Goal: Information Seeking & Learning: Learn about a topic

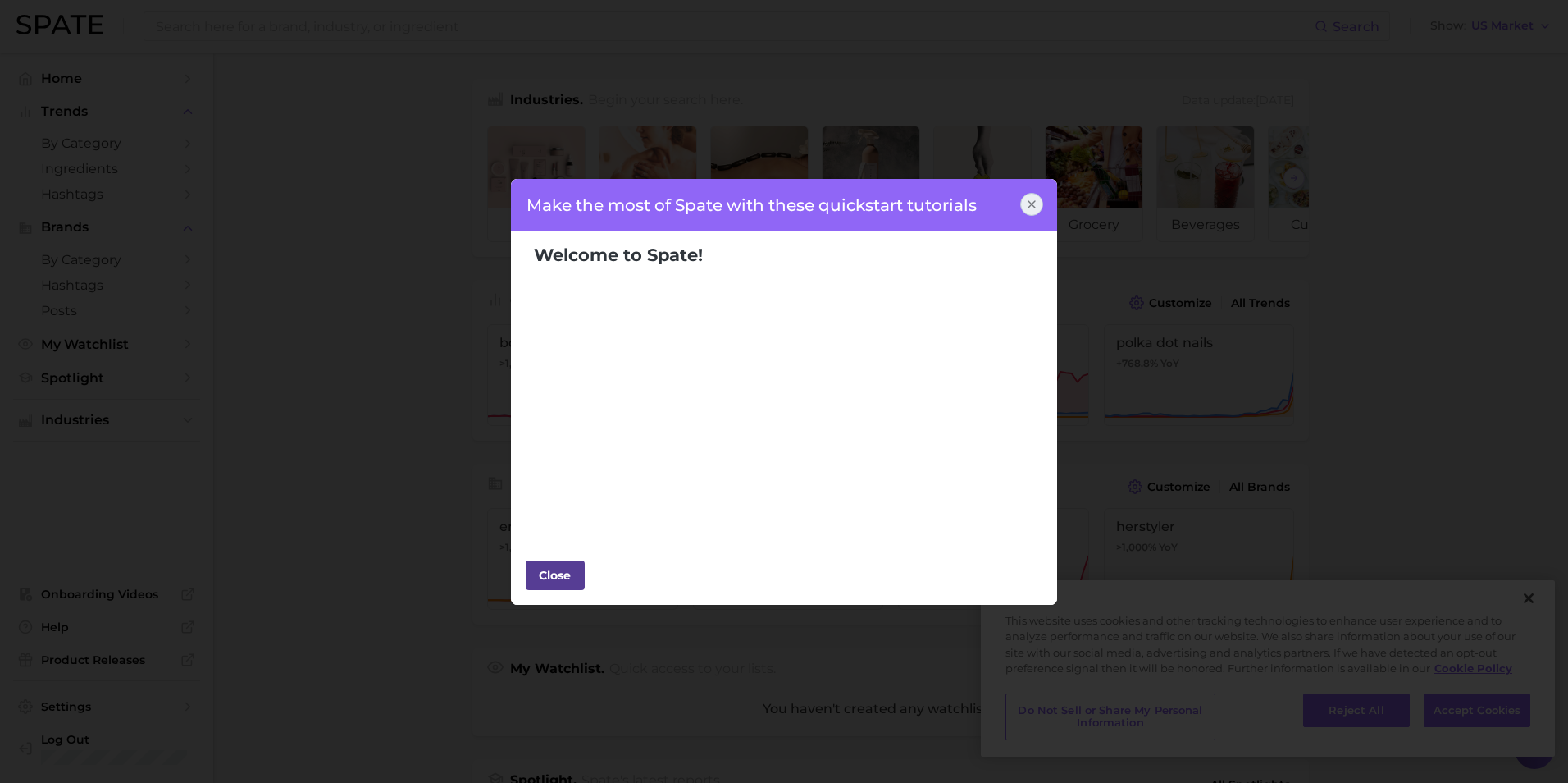
click at [545, 582] on div "Close" at bounding box center [554, 576] width 49 height 25
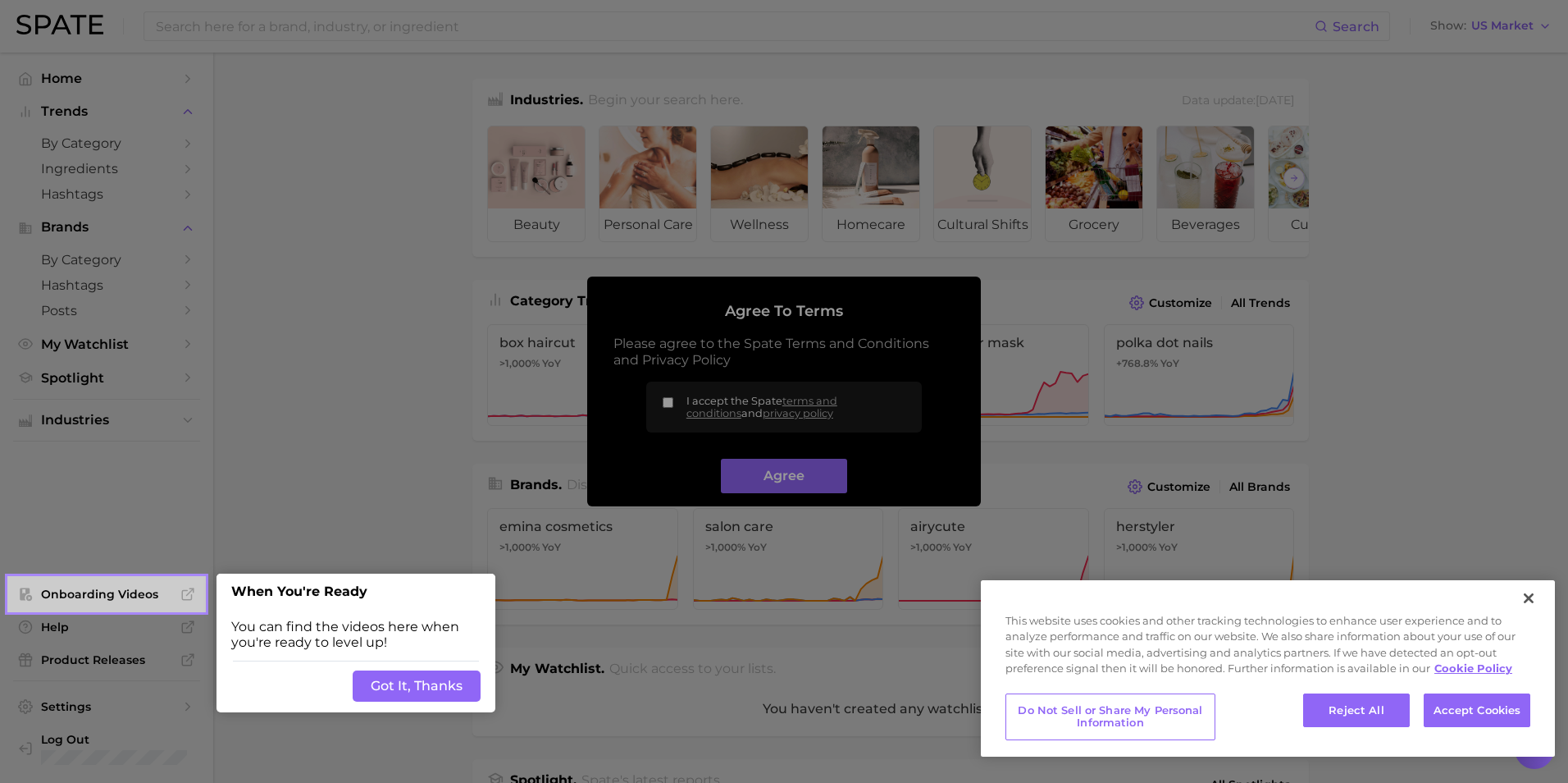
click at [365, 469] on div at bounding box center [886, 661] width 1364 height 1321
click at [446, 680] on button "Got It, Thanks" at bounding box center [416, 686] width 128 height 31
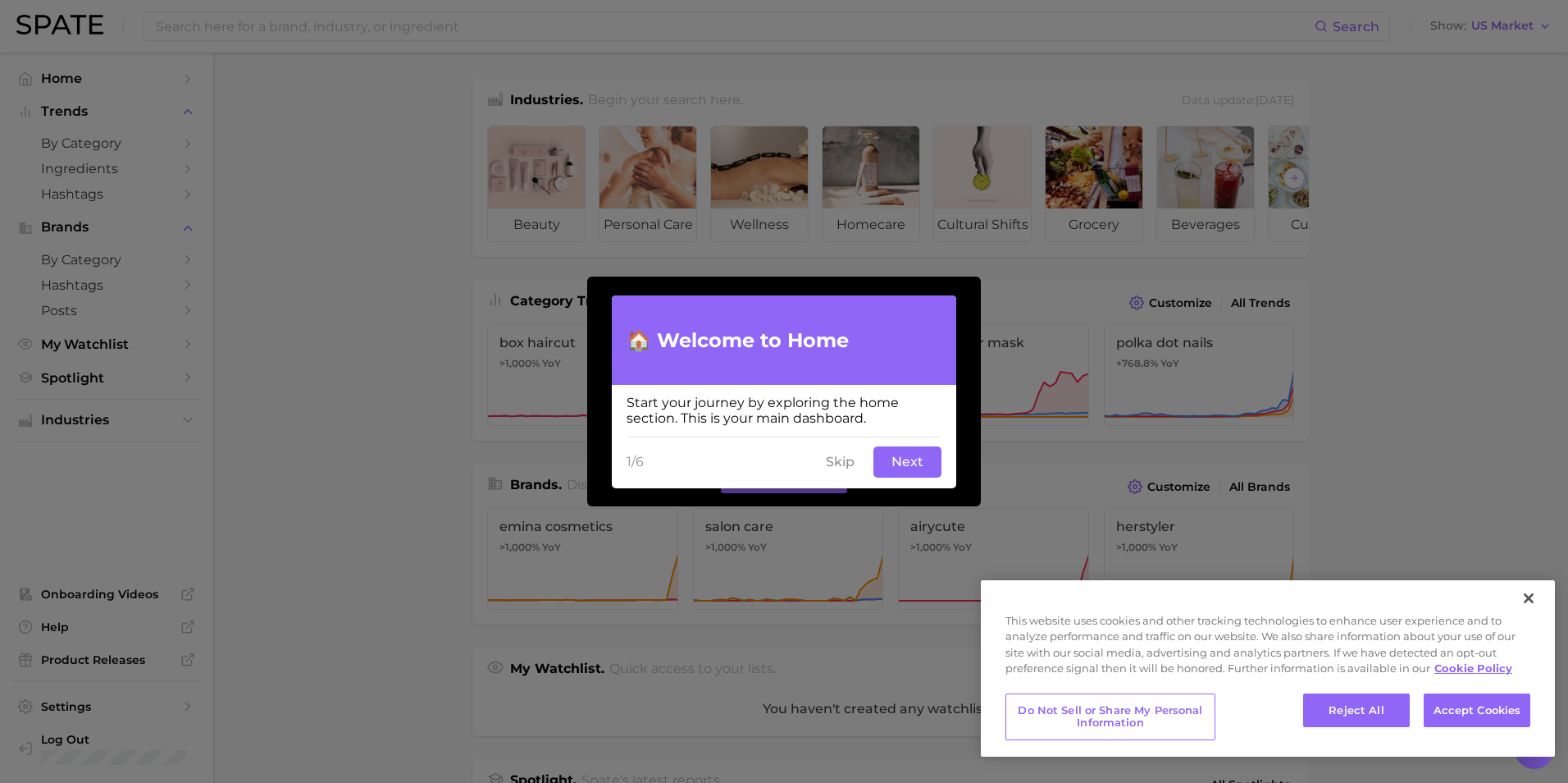
click at [892, 462] on button "Next" at bounding box center [907, 462] width 68 height 31
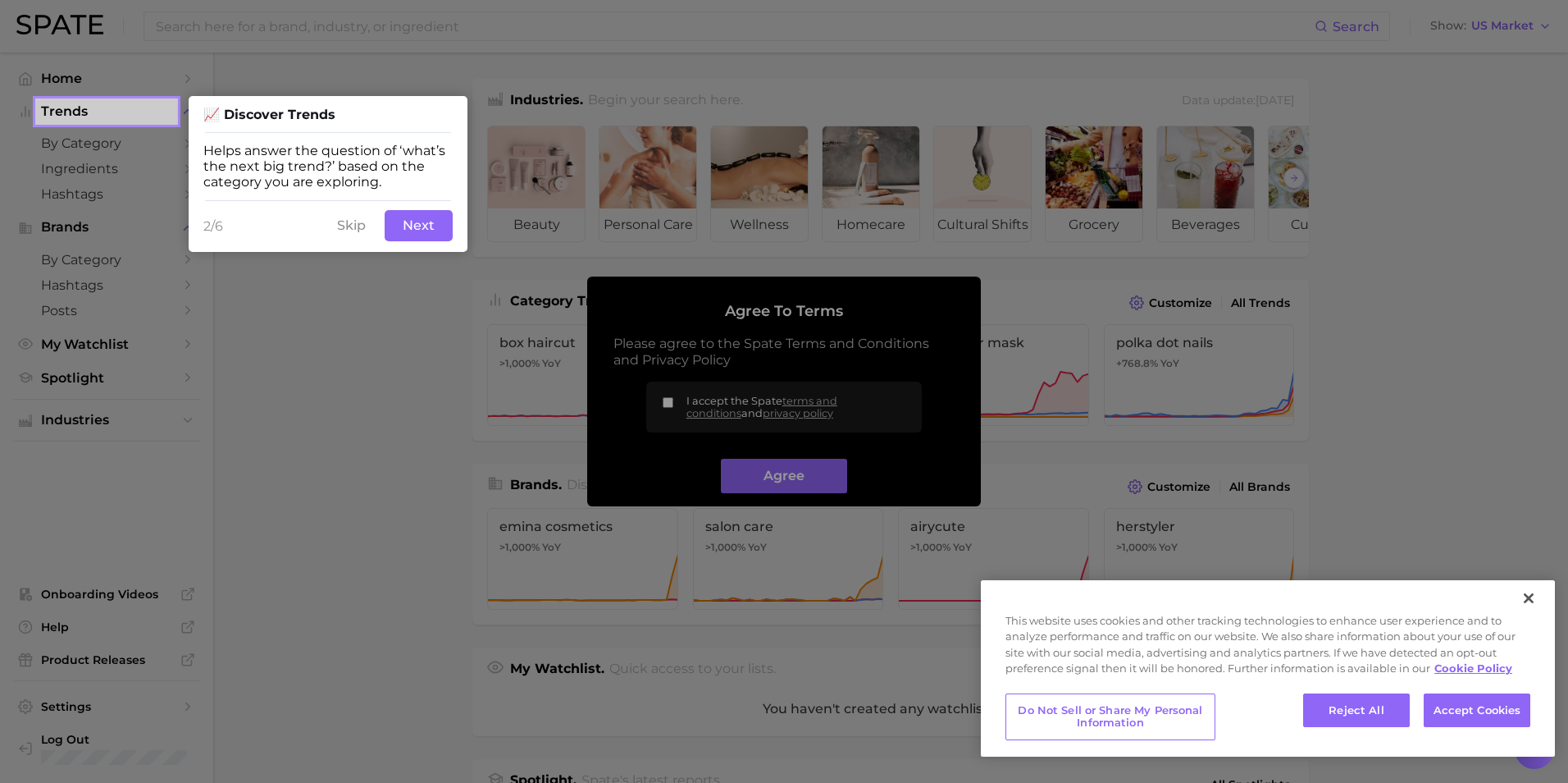
drag, startPoint x: 350, startPoint y: 230, endPoint x: 849, endPoint y: 75, distance: 522.5
click at [348, 234] on button "Skip" at bounding box center [351, 226] width 48 height 31
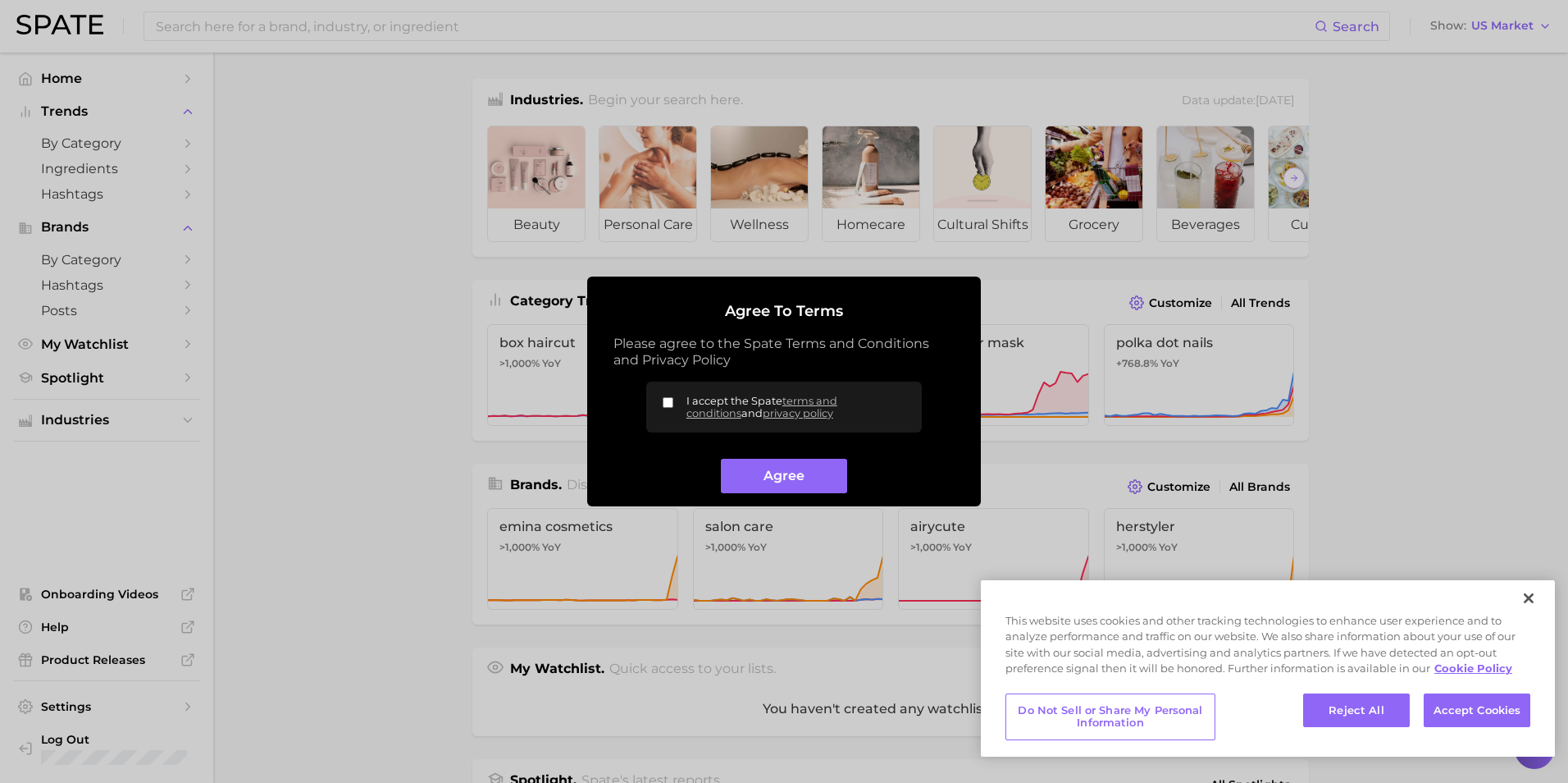
click at [662, 398] on input "I accept the Spate terms and conditions and privacy policy" at bounding box center [667, 402] width 11 height 11
checkbox input "true"
click at [758, 475] on button "Agree" at bounding box center [784, 476] width 125 height 36
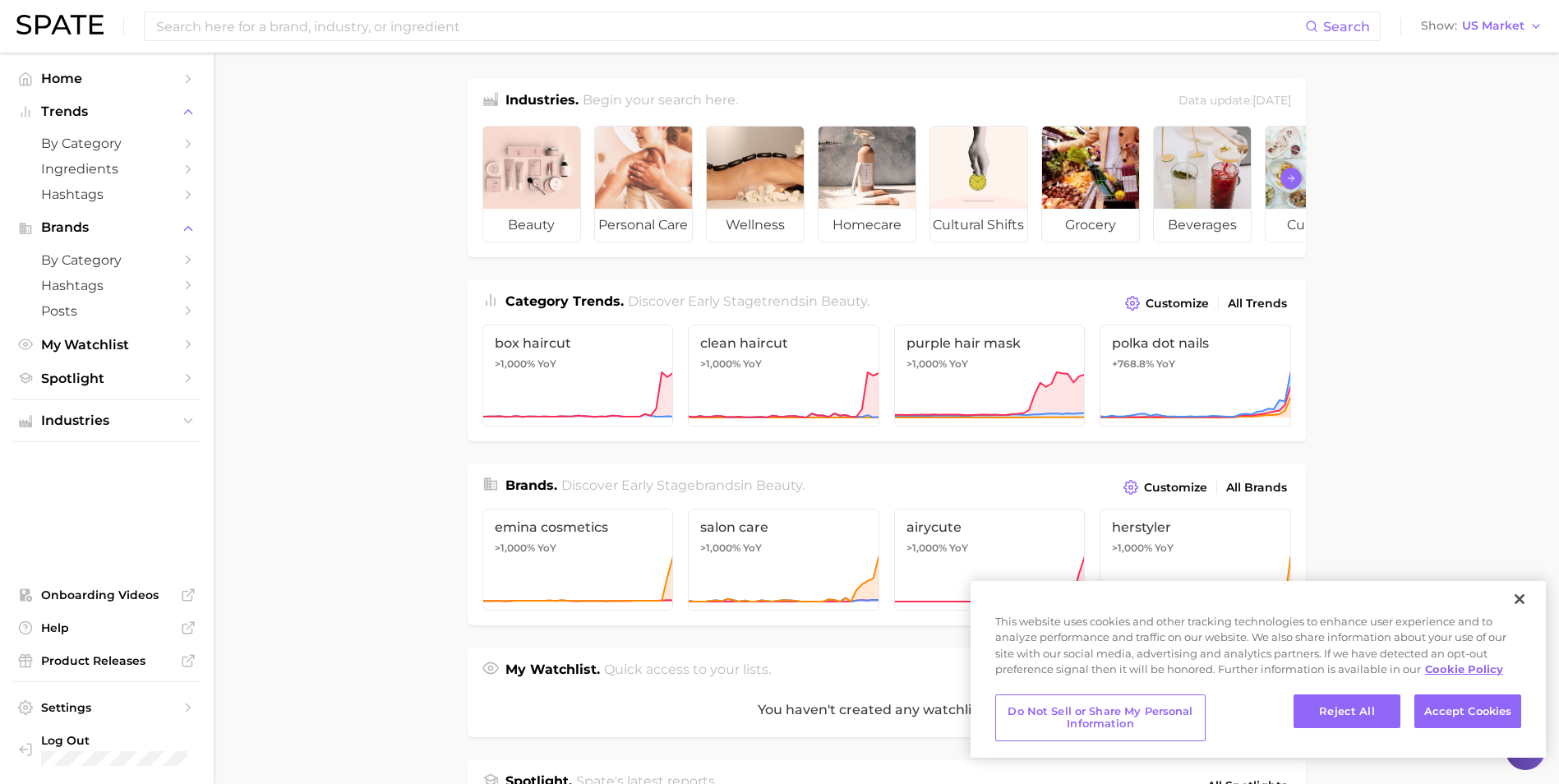
click at [1291, 181] on polyline "Scroll Right" at bounding box center [1292, 178] width 3 height 6
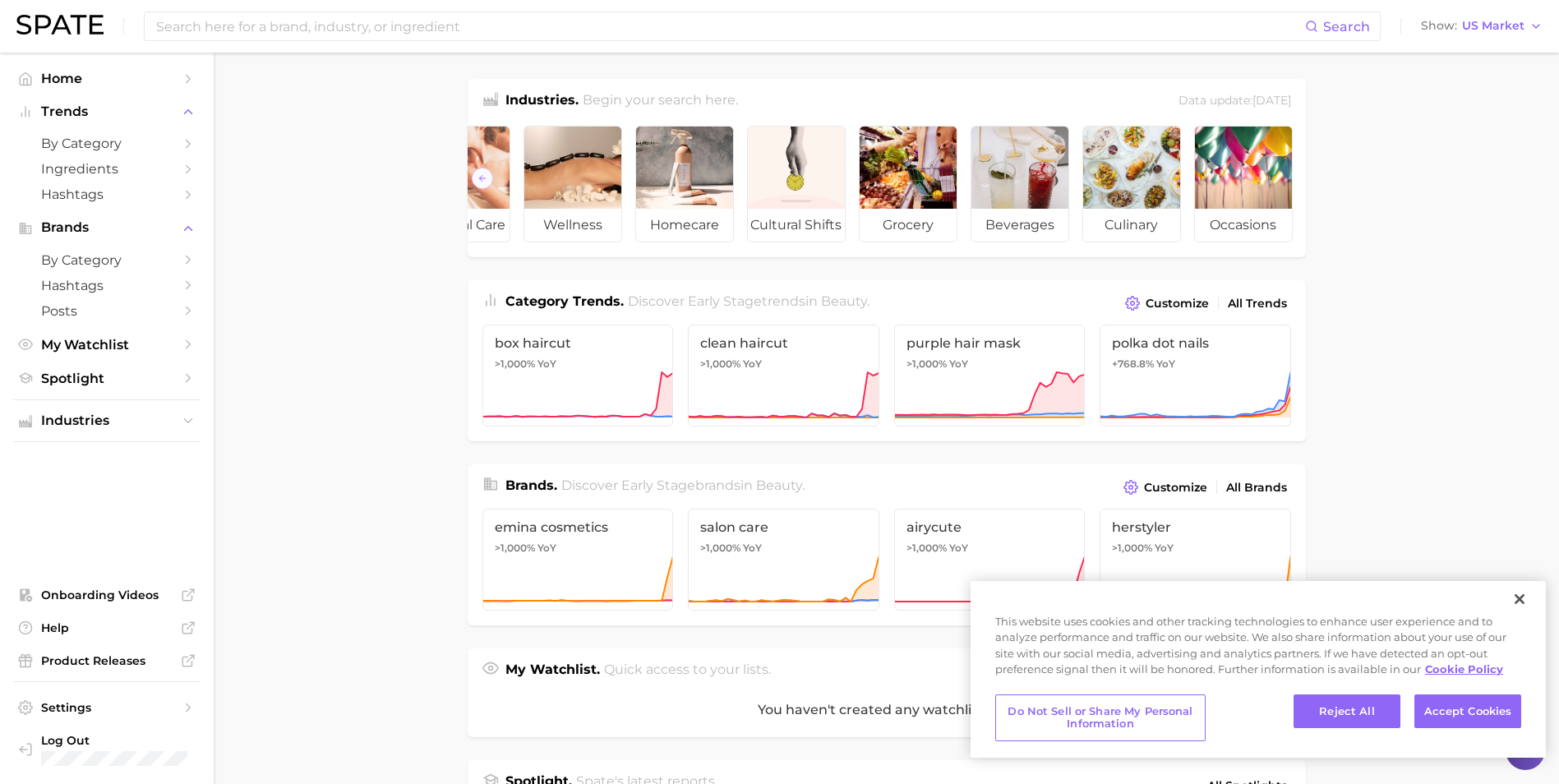
scroll to position [0, 184]
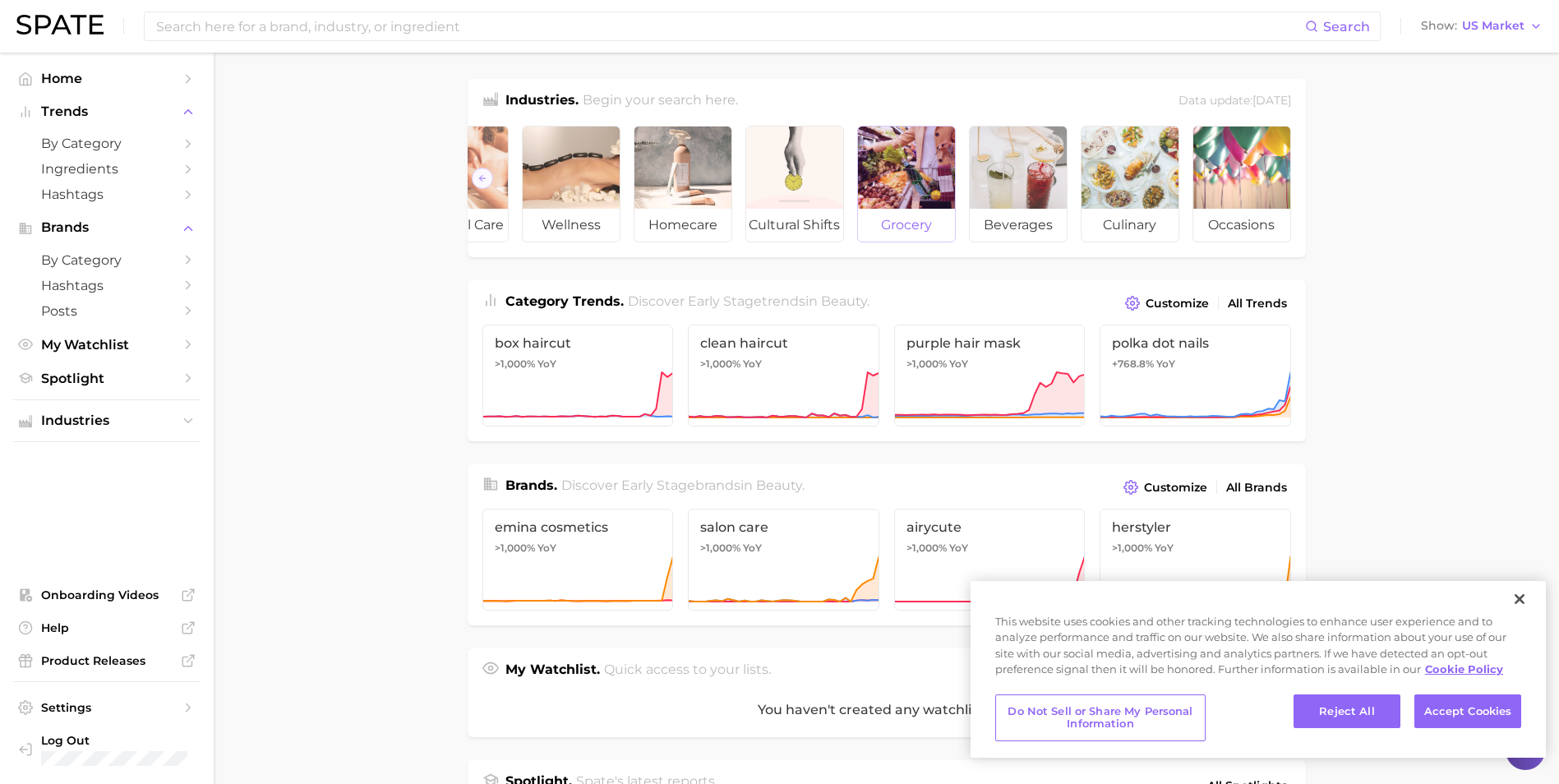
click at [908, 207] on div at bounding box center [906, 167] width 97 height 82
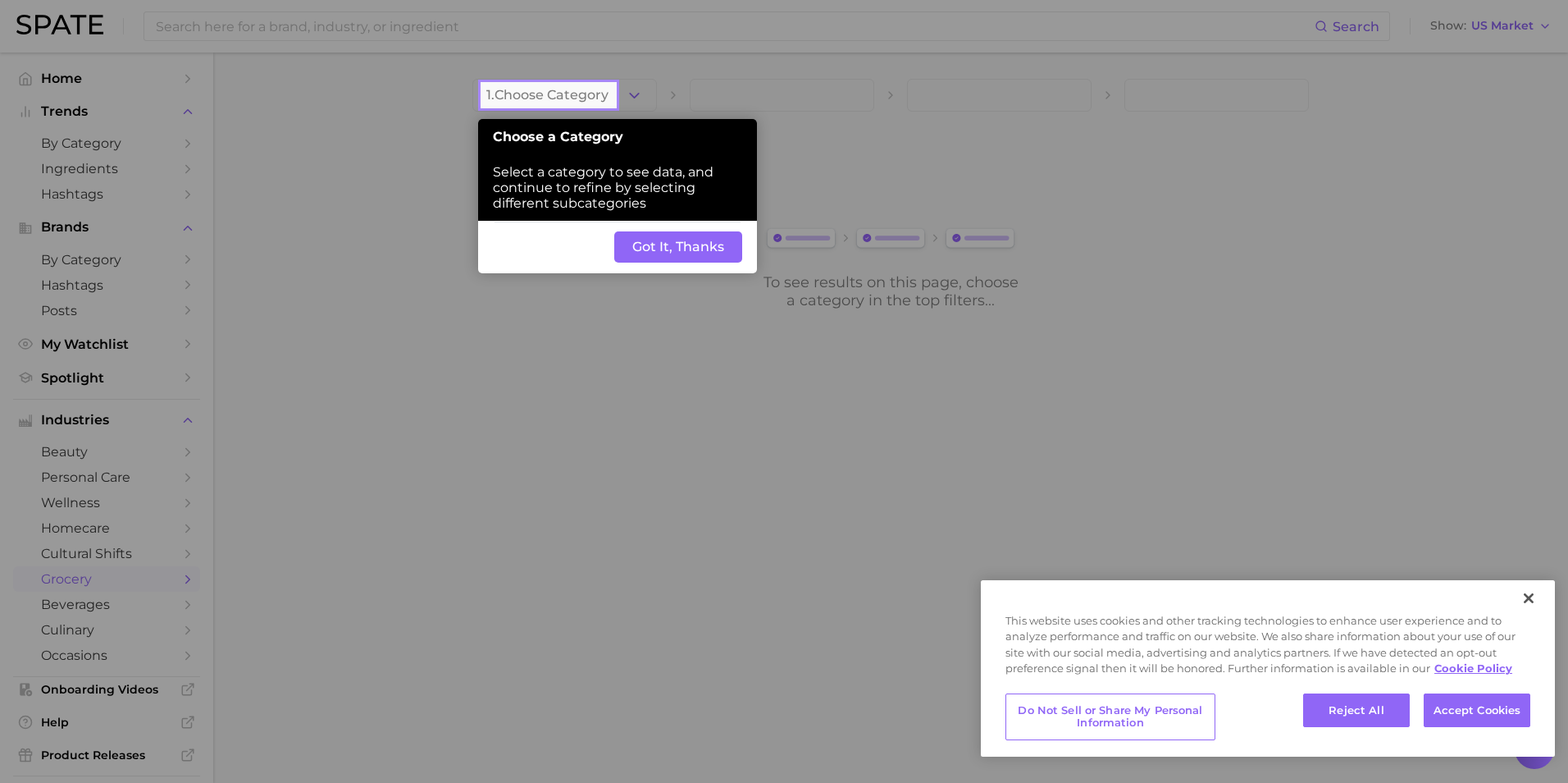
click at [690, 245] on button "Got It, Thanks" at bounding box center [678, 247] width 128 height 31
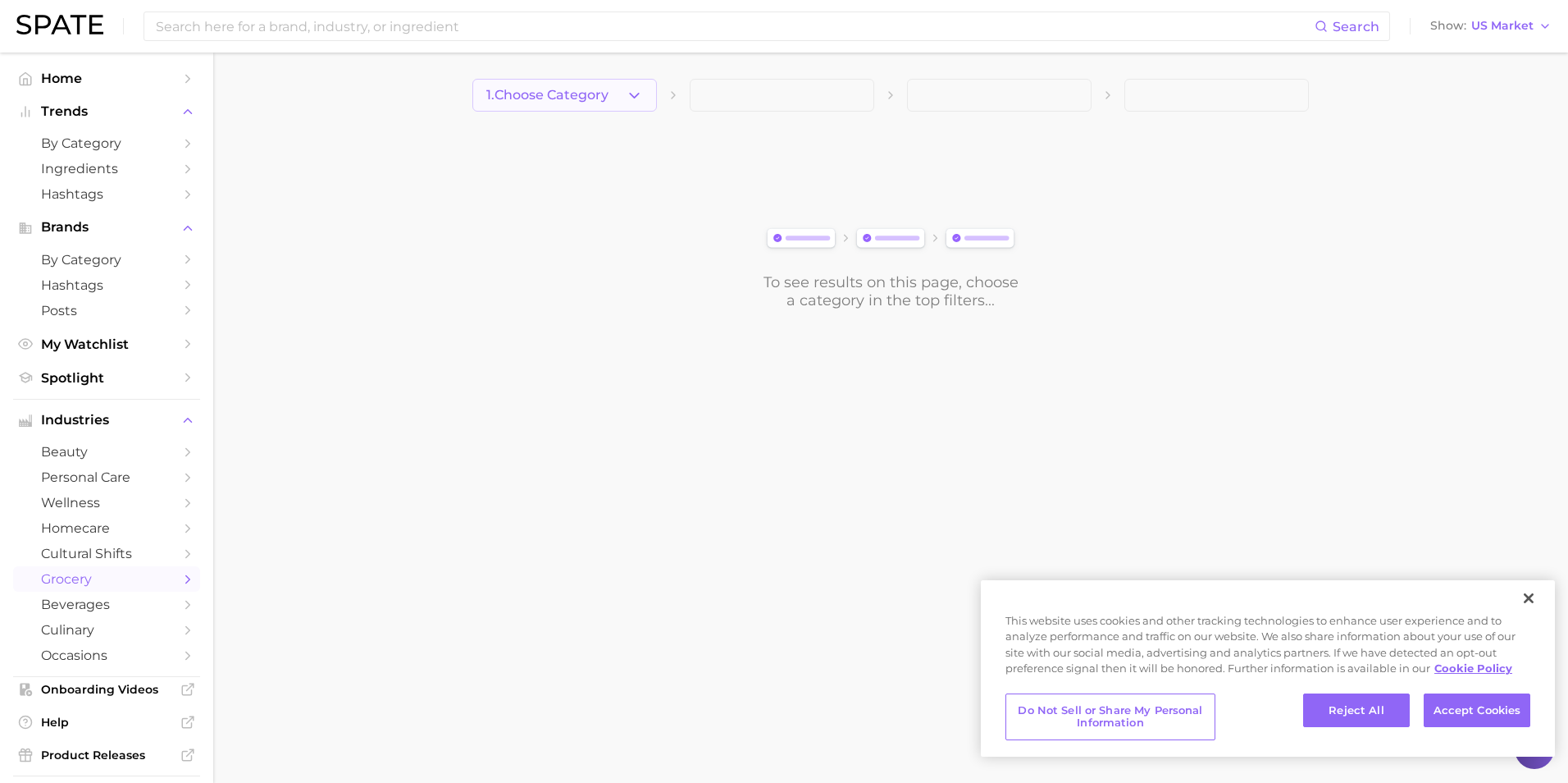
click at [636, 101] on icon "button" at bounding box center [634, 95] width 17 height 17
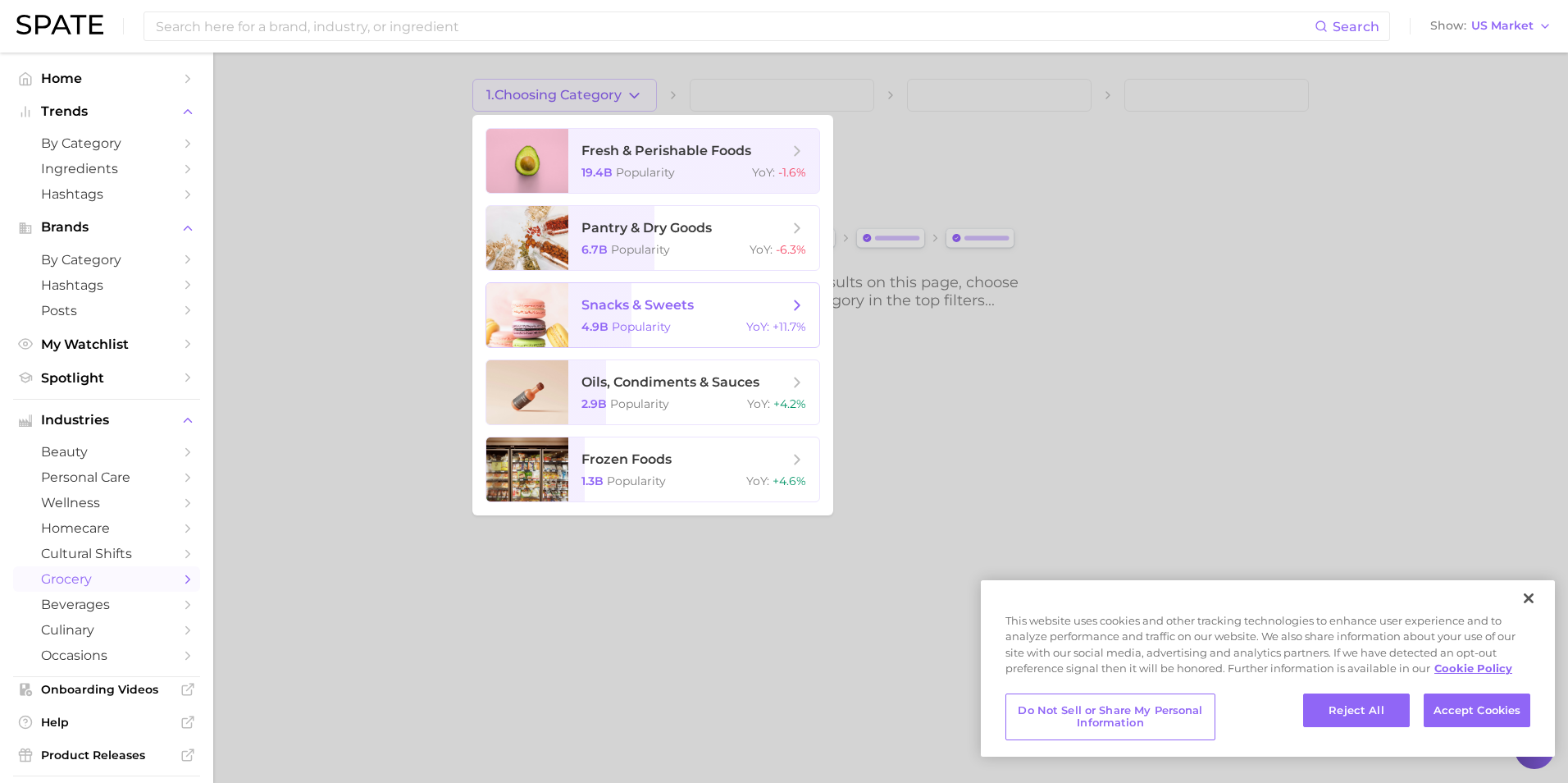
click at [664, 309] on span "snacks & sweets" at bounding box center [637, 305] width 113 height 15
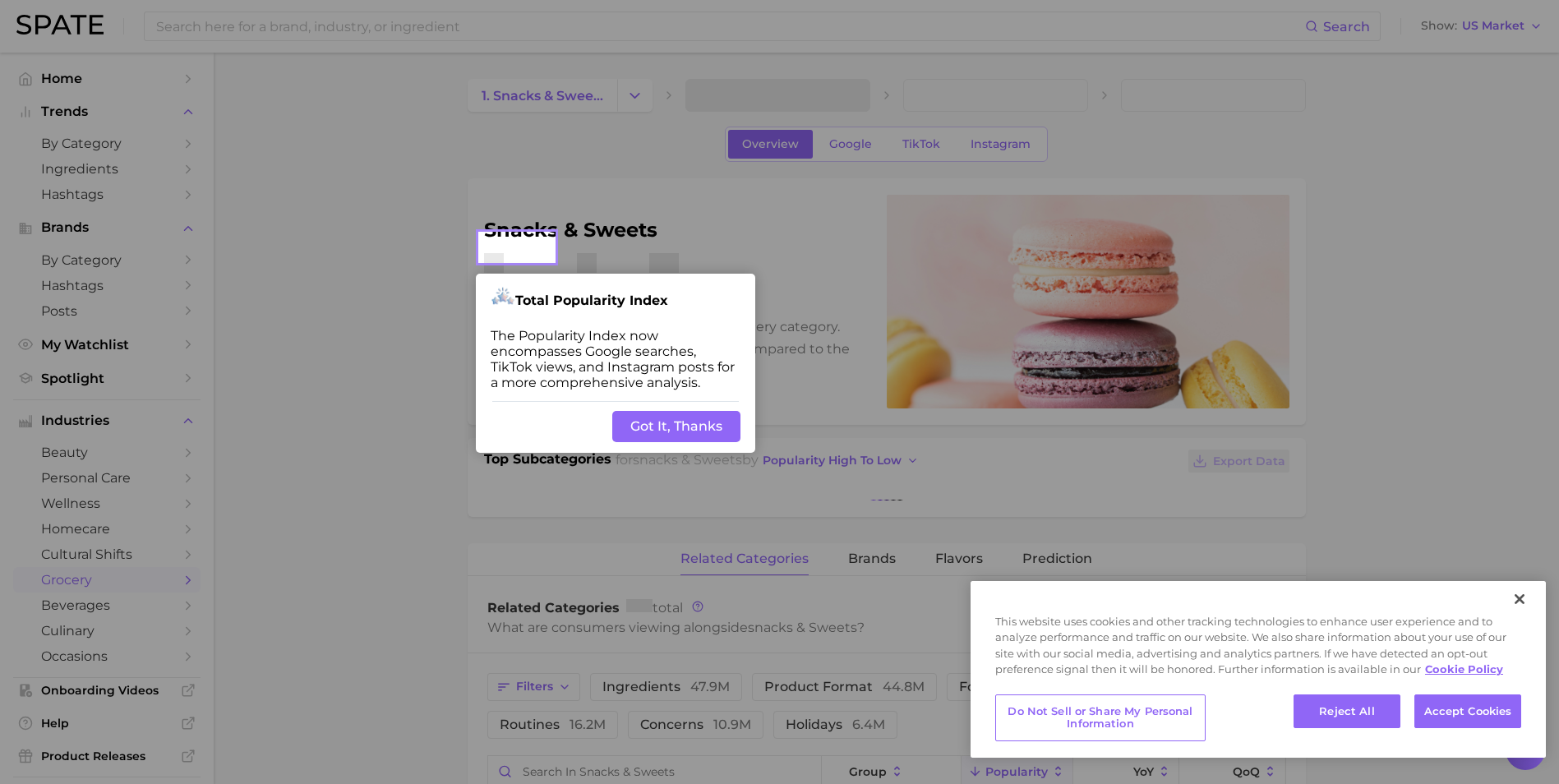
click at [688, 423] on button "Got It, Thanks" at bounding box center [676, 426] width 128 height 31
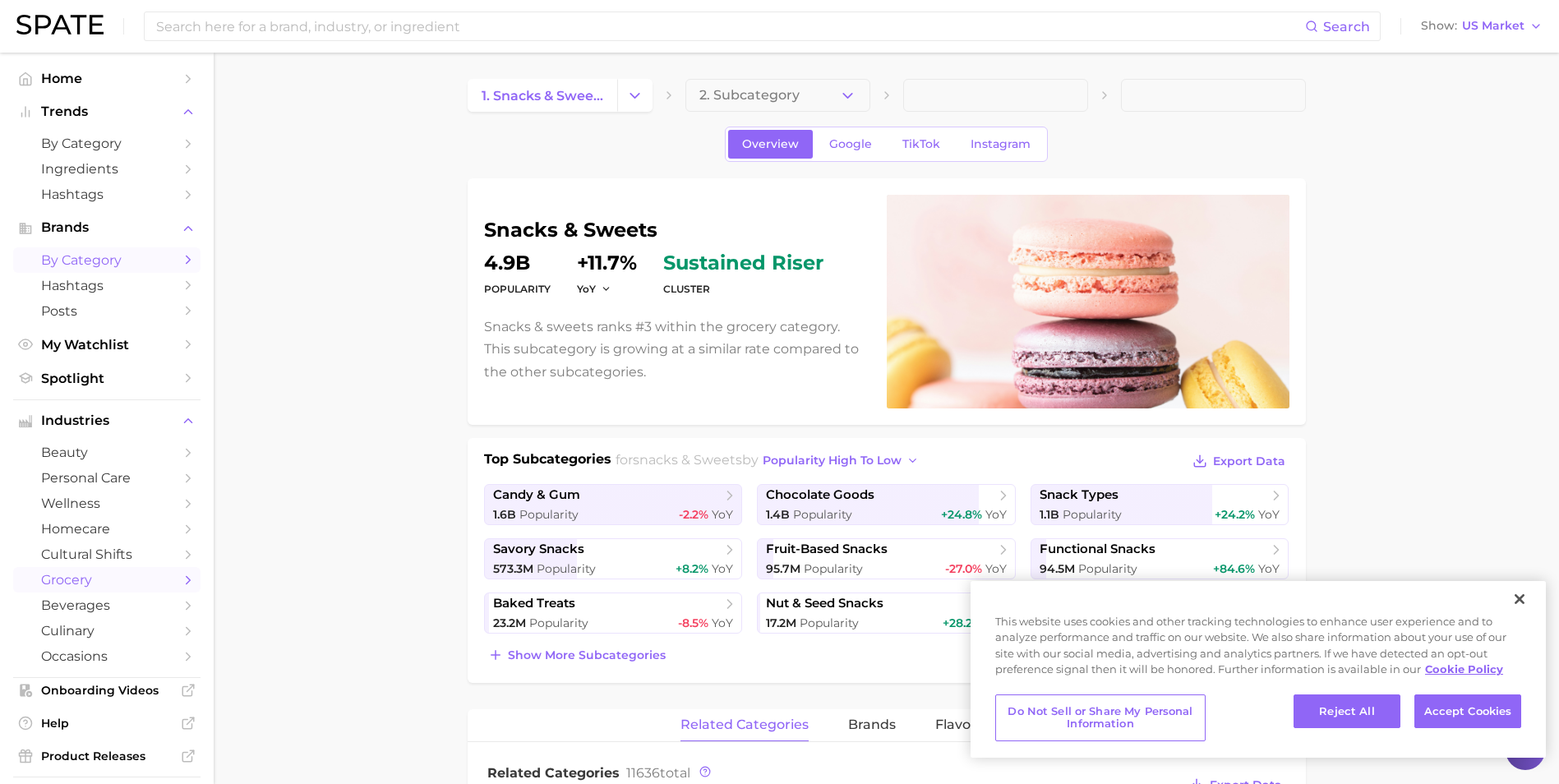
click at [81, 258] on span "by Category" at bounding box center [107, 260] width 131 height 15
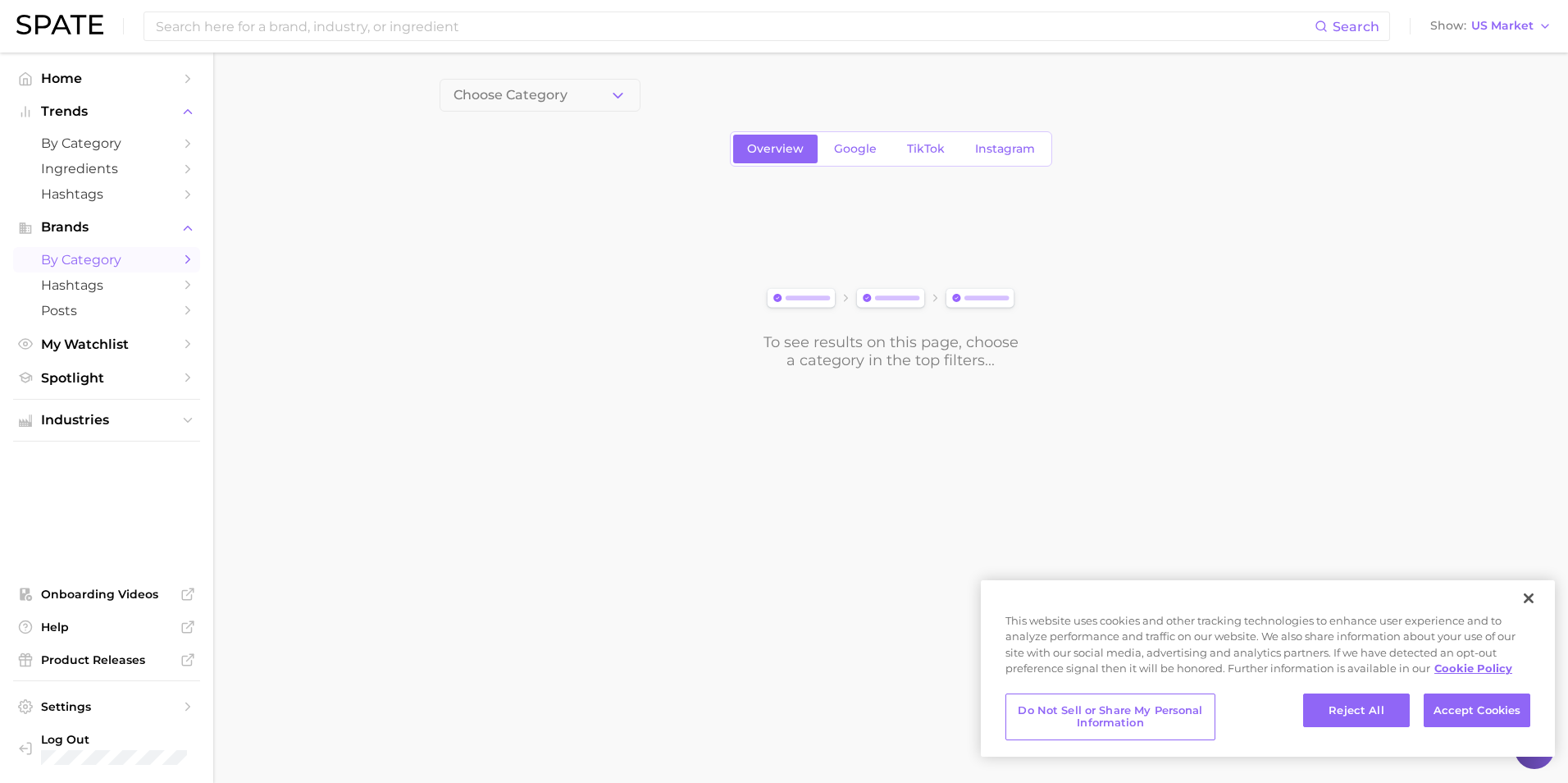
click at [81, 257] on span "by Category" at bounding box center [107, 259] width 131 height 15
click at [110, 415] on span "Industries" at bounding box center [107, 419] width 131 height 14
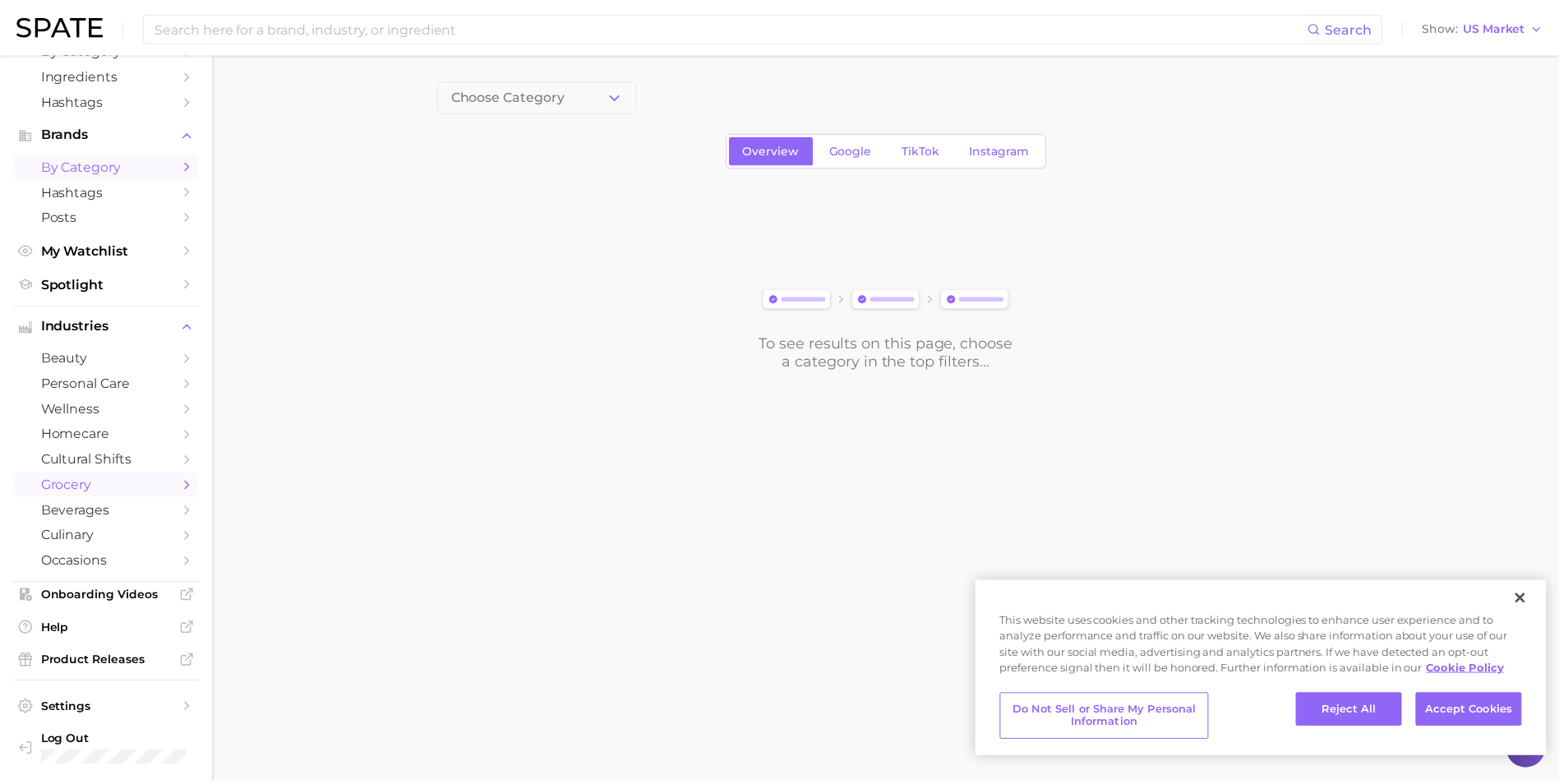
scroll to position [96, 0]
click at [105, 562] on span "occasions" at bounding box center [107, 561] width 131 height 15
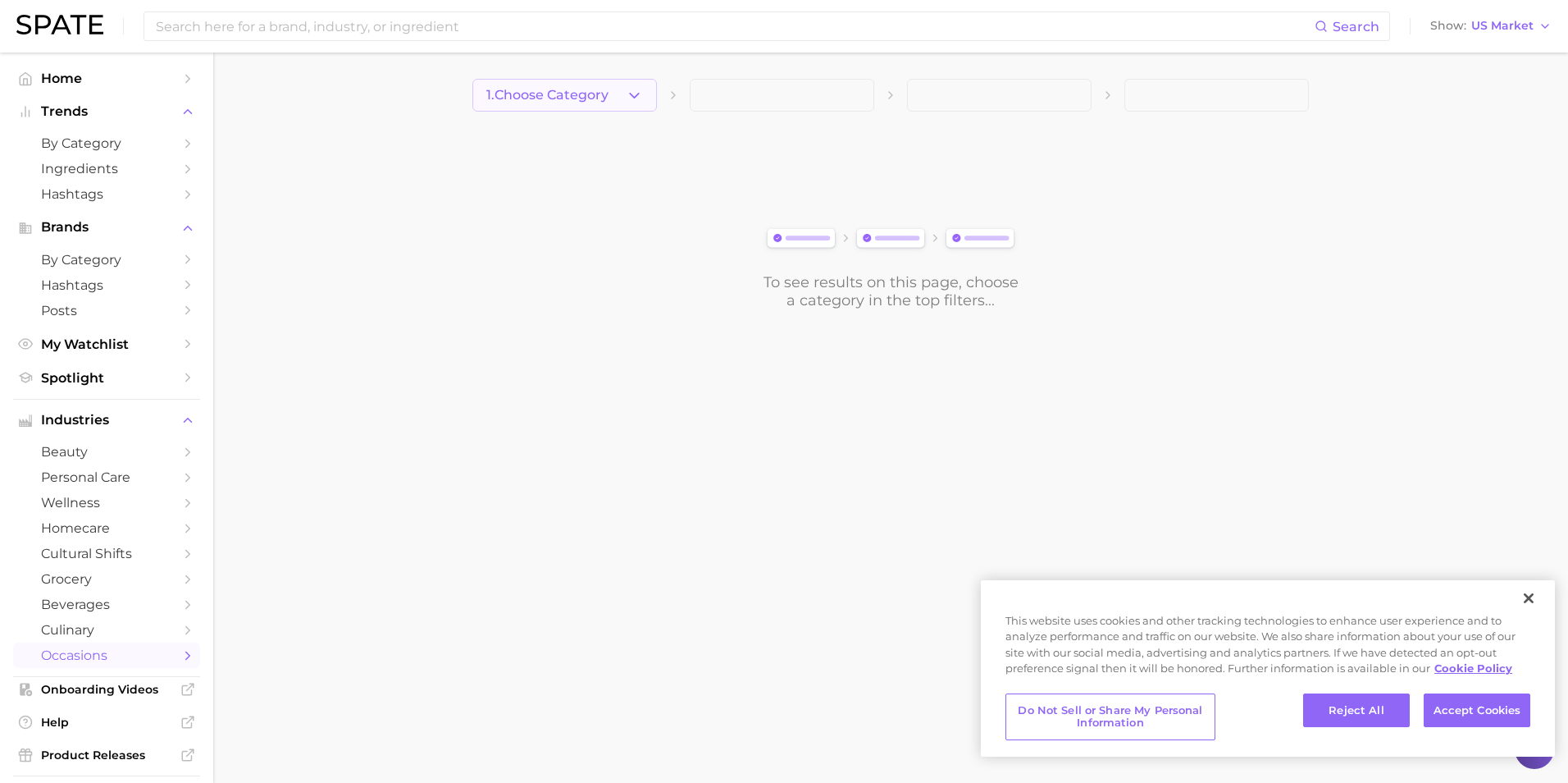
click at [648, 101] on button "1. Choose Category" at bounding box center [564, 95] width 184 height 33
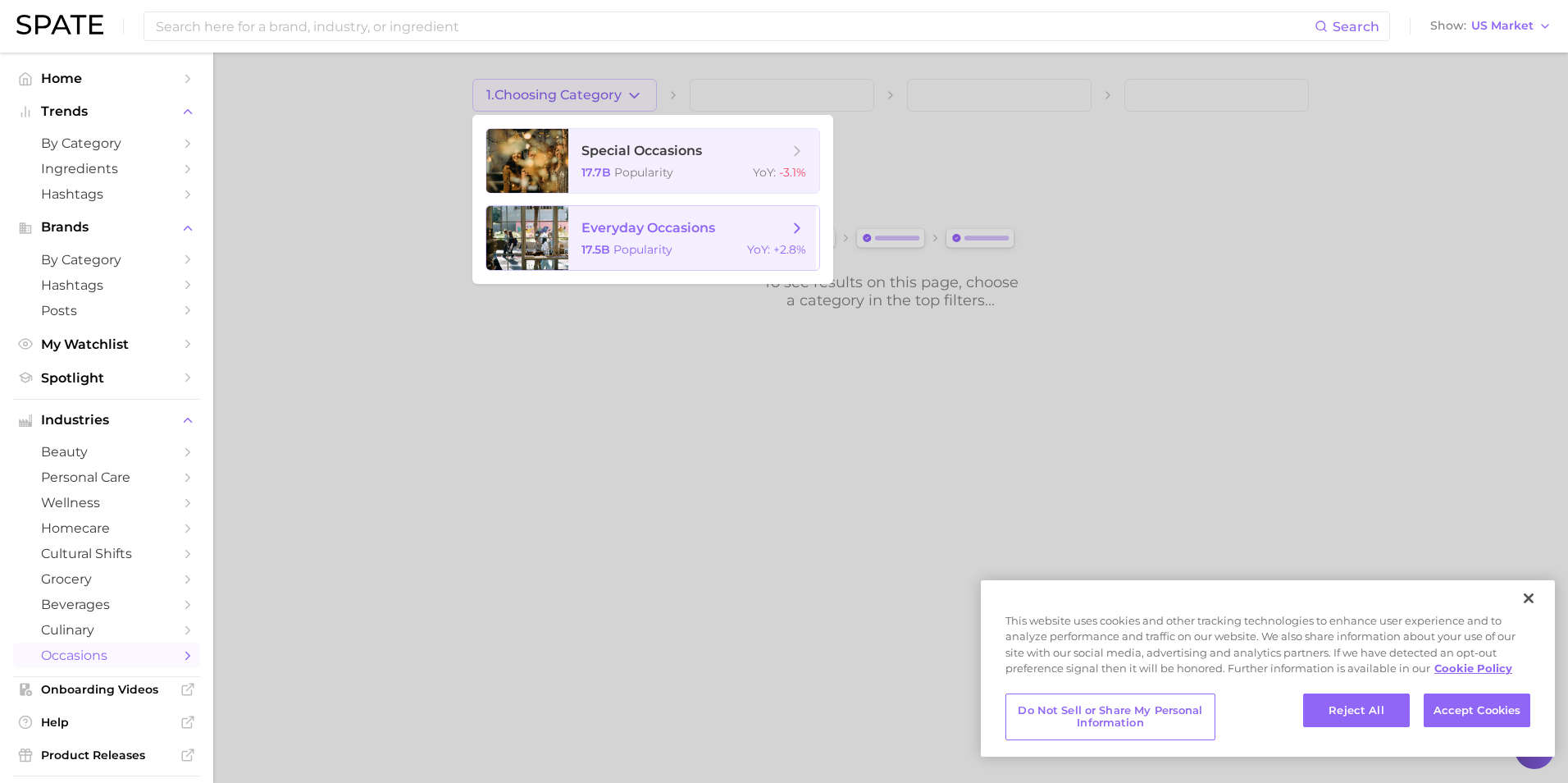
click at [666, 217] on span "everyday occasions 17.5b Popularity YoY : +2.8%" at bounding box center [694, 238] width 251 height 64
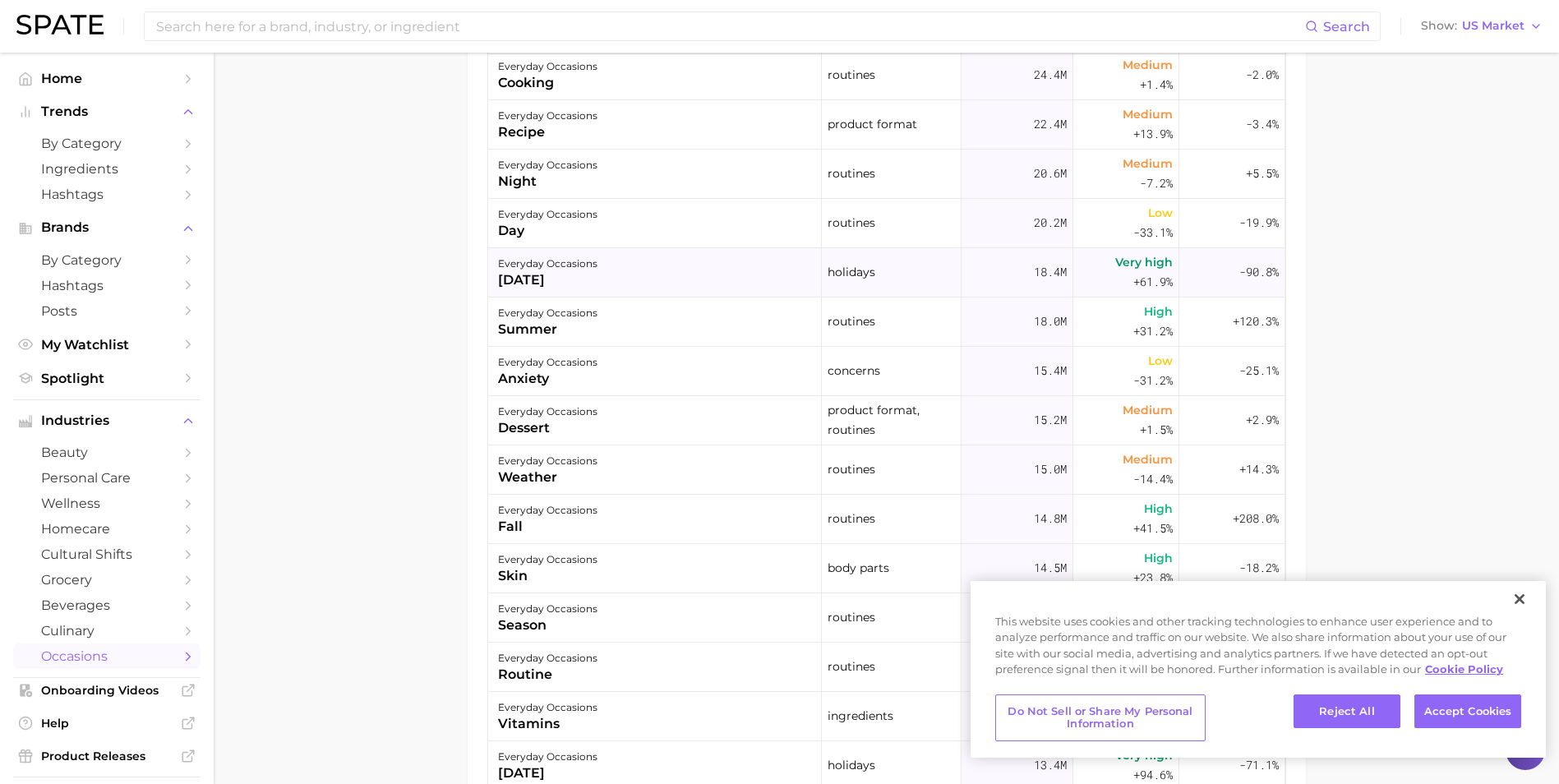
scroll to position [82, 0]
